Goal: Navigation & Orientation: Find specific page/section

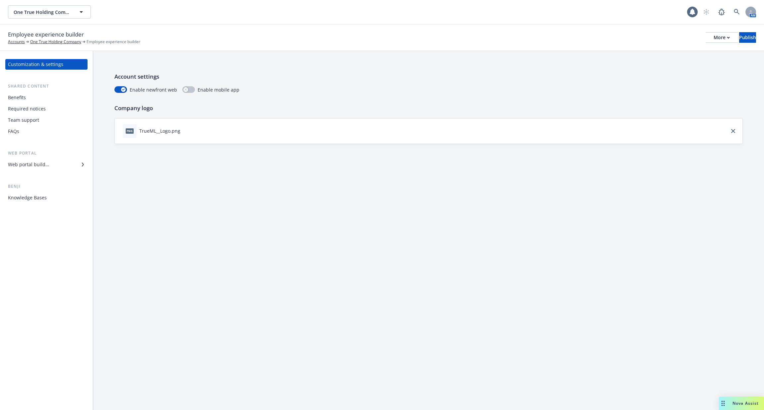
click at [27, 167] on div "Web portal builder" at bounding box center [28, 164] width 41 height 11
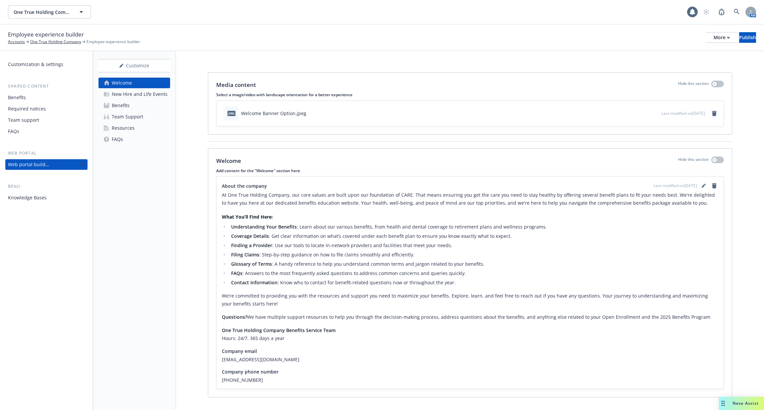
click at [144, 96] on div "New Hire and Life Events" at bounding box center [140, 94] width 56 height 11
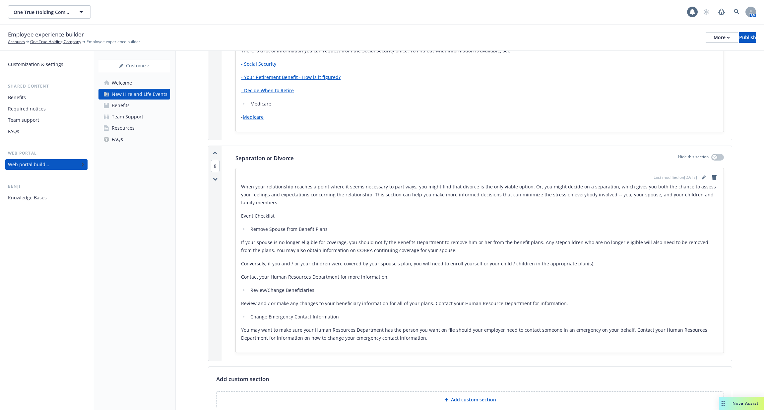
scroll to position [2499, 0]
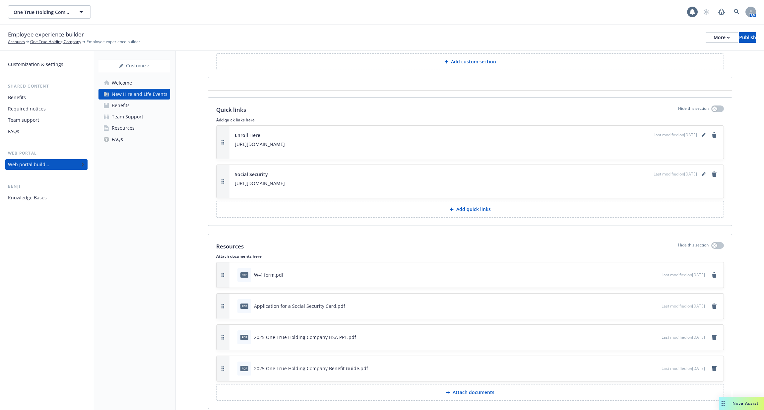
click at [133, 82] on link "Welcome" at bounding box center [135, 83] width 72 height 11
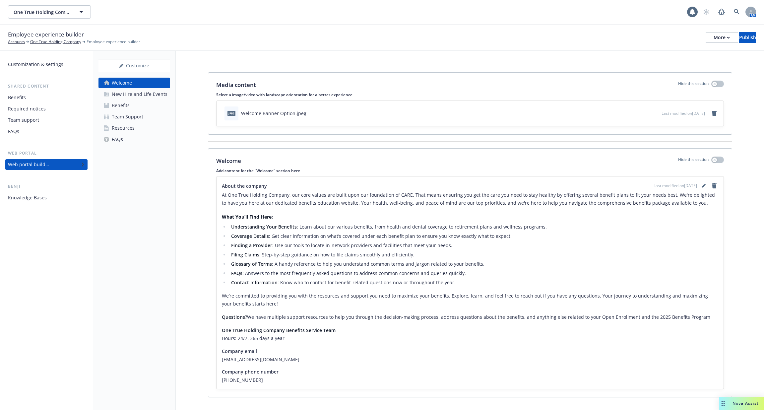
click at [136, 105] on link "Benefits" at bounding box center [135, 105] width 72 height 11
